Goal: Check status: Check status

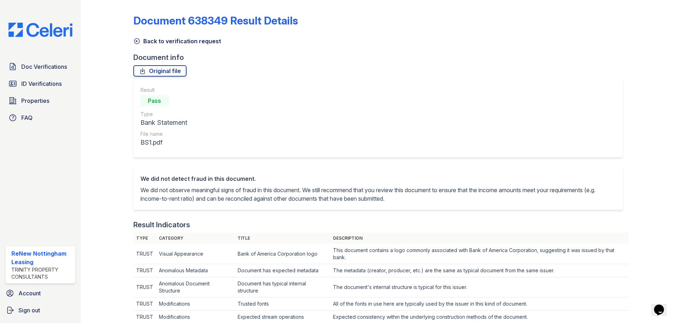
scroll to position [35, 0]
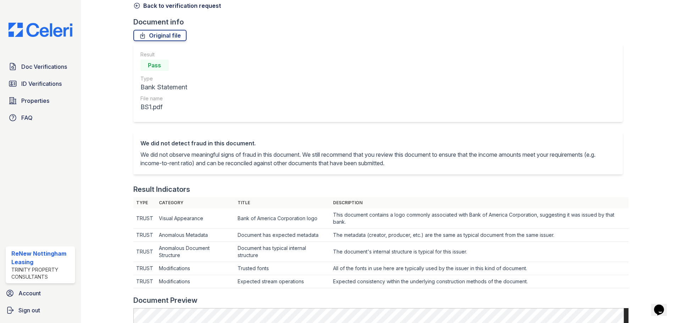
click at [136, 4] on icon at bounding box center [136, 5] width 7 height 7
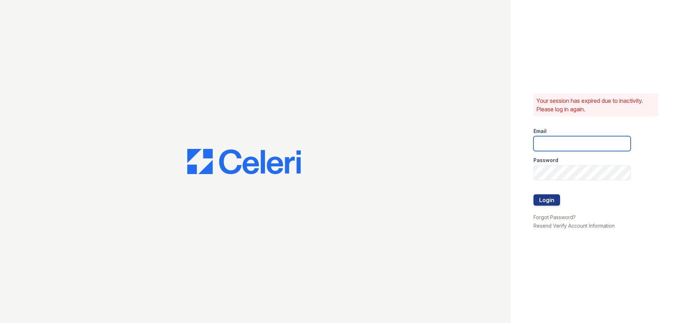
type input "renewnottingham@trinity-pm.com"
click at [549, 198] on button "Login" at bounding box center [546, 199] width 27 height 11
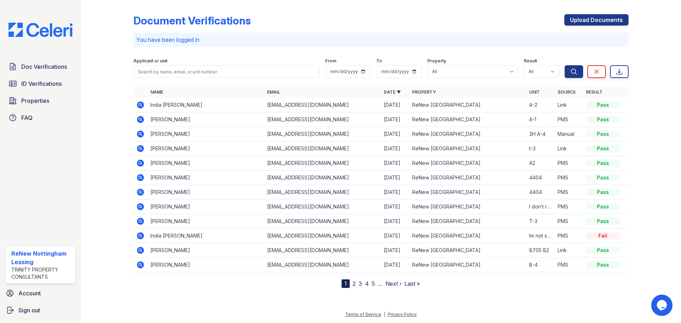
click at [140, 238] on icon at bounding box center [140, 235] width 7 height 7
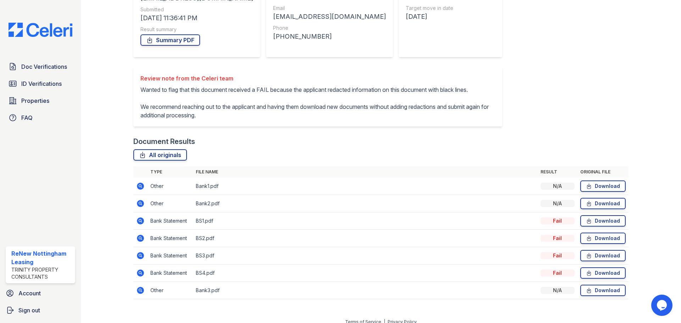
scroll to position [123, 0]
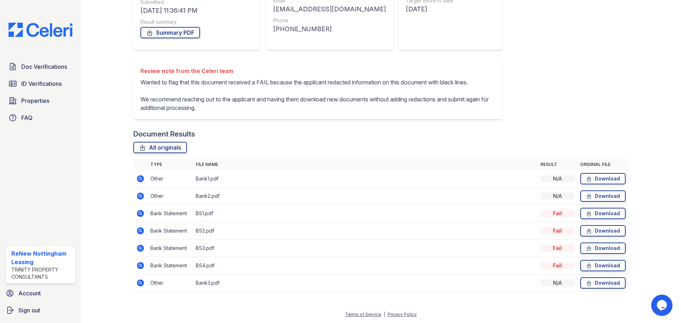
click at [141, 281] on icon at bounding box center [140, 282] width 7 height 7
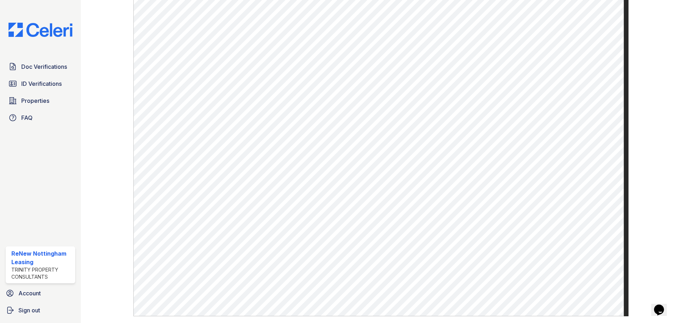
scroll to position [257, 0]
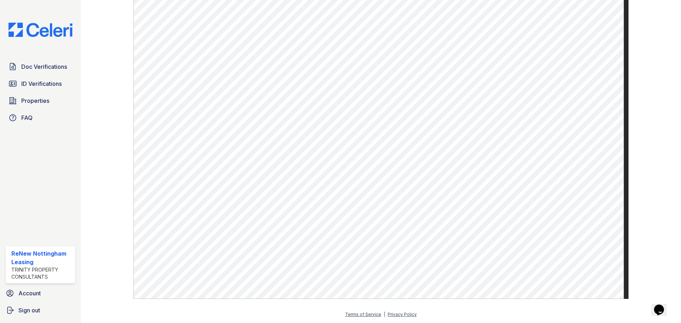
click at [653, 54] on div at bounding box center [648, 22] width 41 height 553
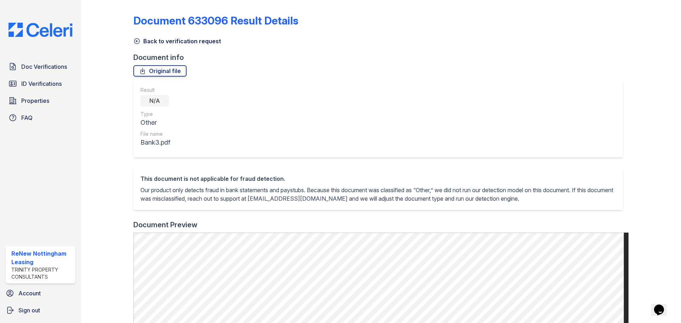
click at [136, 43] on icon at bounding box center [136, 41] width 7 height 7
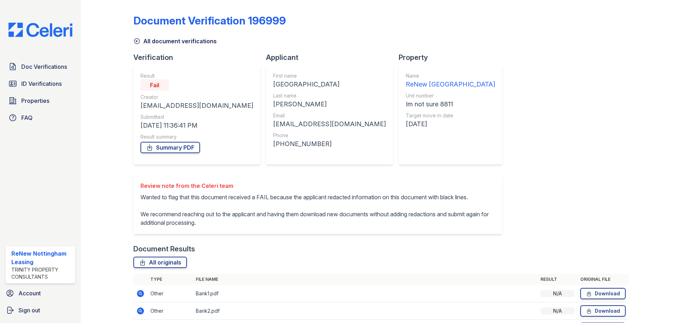
click at [135, 40] on icon at bounding box center [136, 41] width 7 height 7
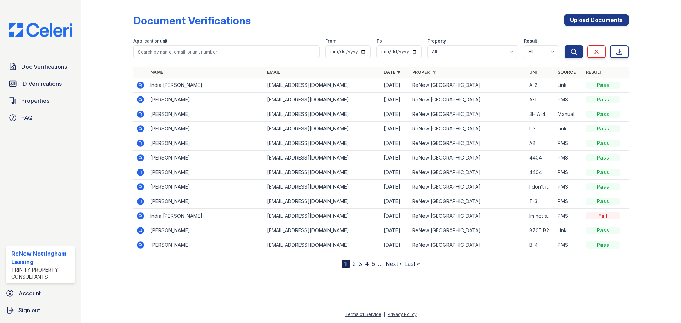
click at [141, 85] on icon at bounding box center [140, 85] width 9 height 9
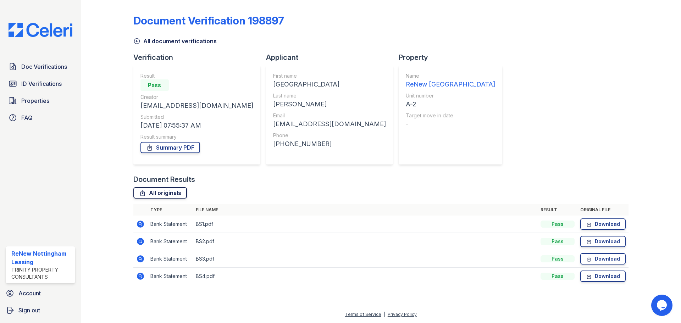
click at [163, 195] on link "All originals" at bounding box center [160, 192] width 54 height 11
click at [240, 1] on div "Document Verification 198897 All document verifications Verification Result Pas…" at bounding box center [380, 151] width 577 height 303
